Goal: Transaction & Acquisition: Subscribe to service/newsletter

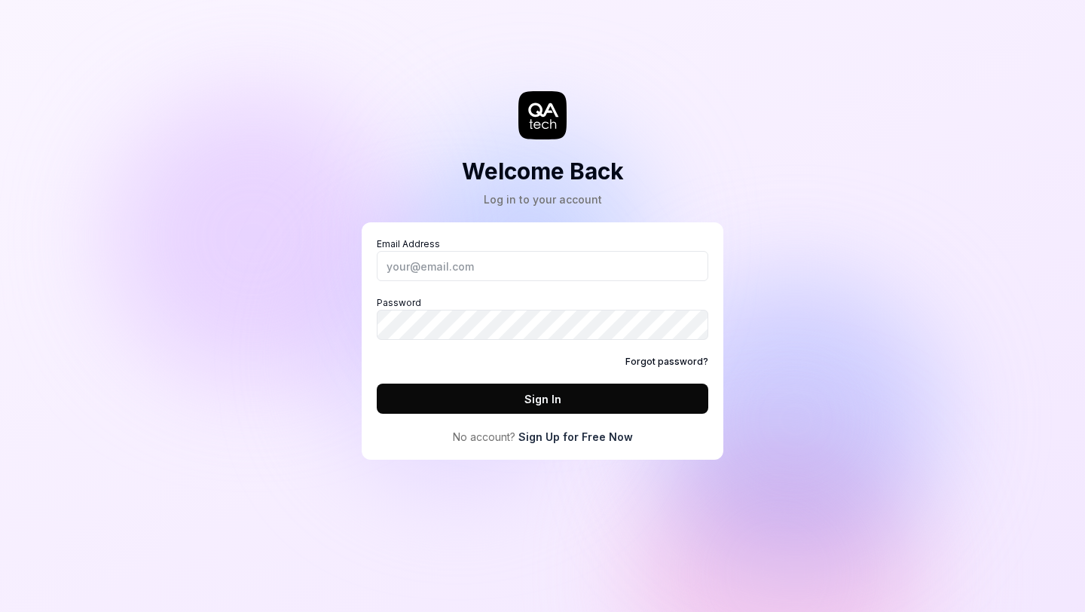
click at [664, 389] on button "Sign In" at bounding box center [542, 398] width 331 height 30
click at [588, 278] on input "Email Address" at bounding box center [542, 266] width 331 height 30
type input "[PERSON_NAME][EMAIL_ADDRESS][DOMAIN_NAME]"
click at [608, 441] on link "Sign Up for Free Now" at bounding box center [575, 437] width 114 height 16
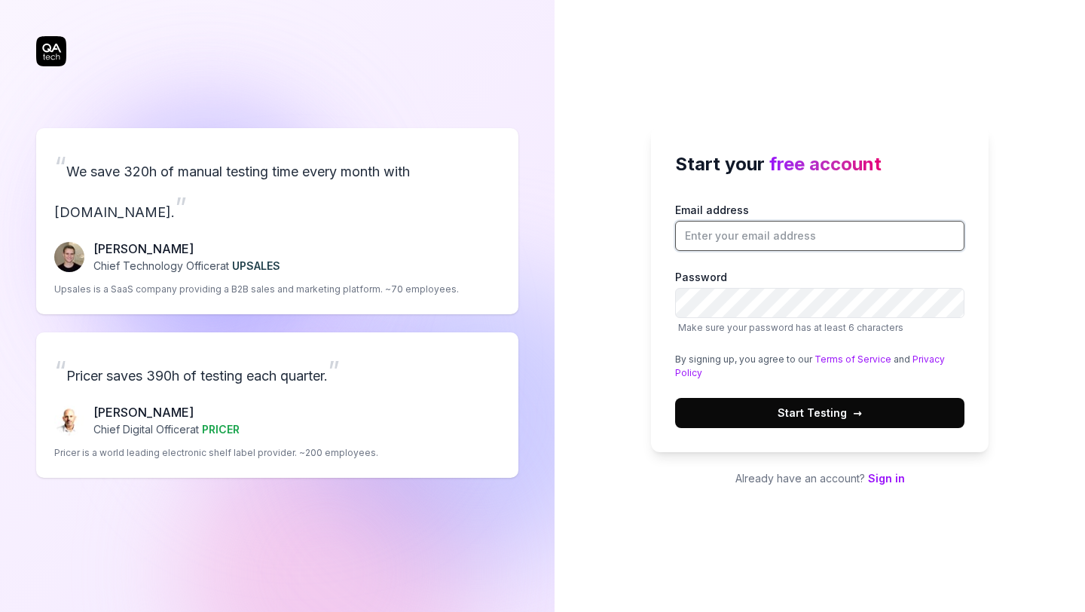
click at [725, 230] on input "Email address" at bounding box center [819, 236] width 289 height 30
type input "[EMAIL_ADDRESS][DOMAIN_NAME]"
click at [713, 416] on button "Start Testing →" at bounding box center [819, 413] width 289 height 30
